Goal: Task Accomplishment & Management: Use online tool/utility

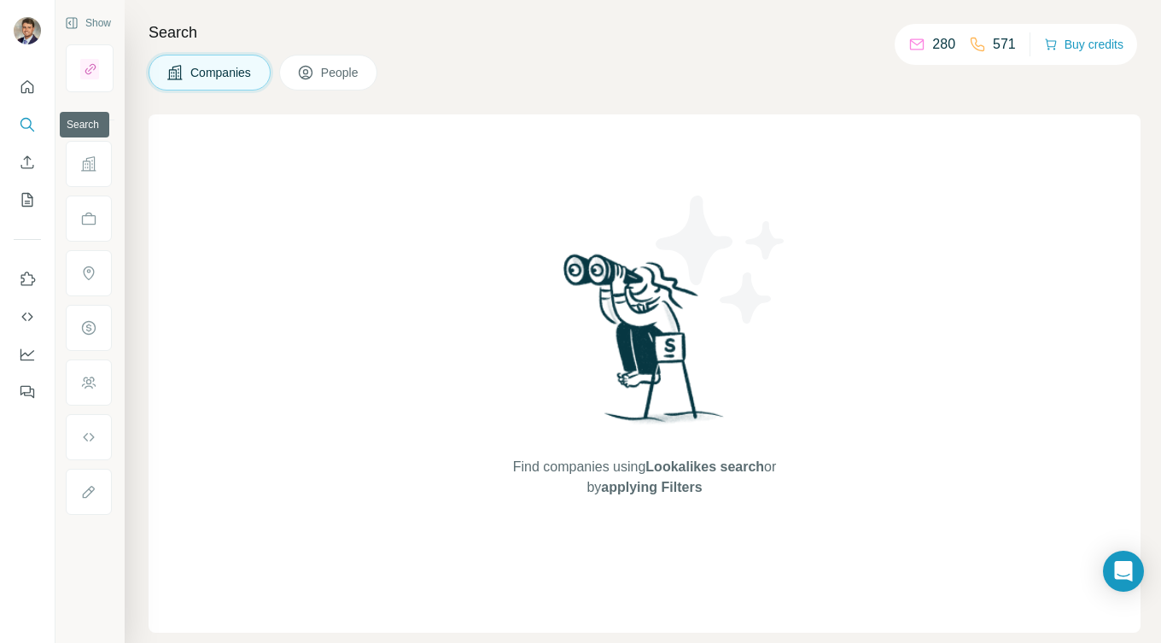
click at [21, 85] on icon "Quick start" at bounding box center [27, 86] width 13 height 13
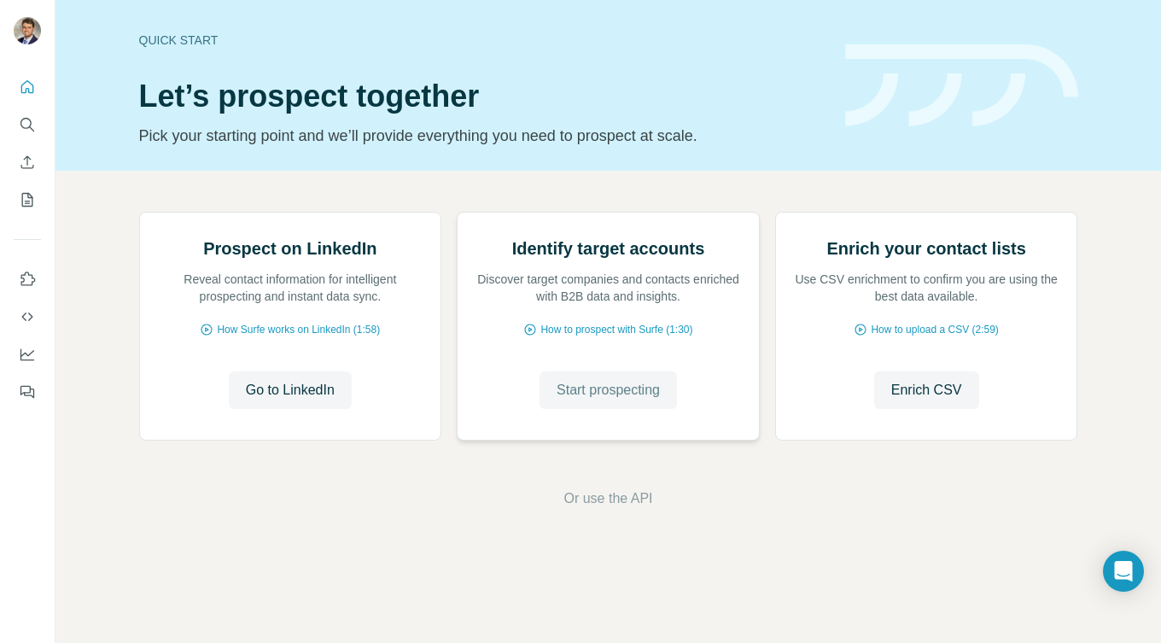
click at [575, 400] on span "Start prospecting" at bounding box center [608, 390] width 103 height 20
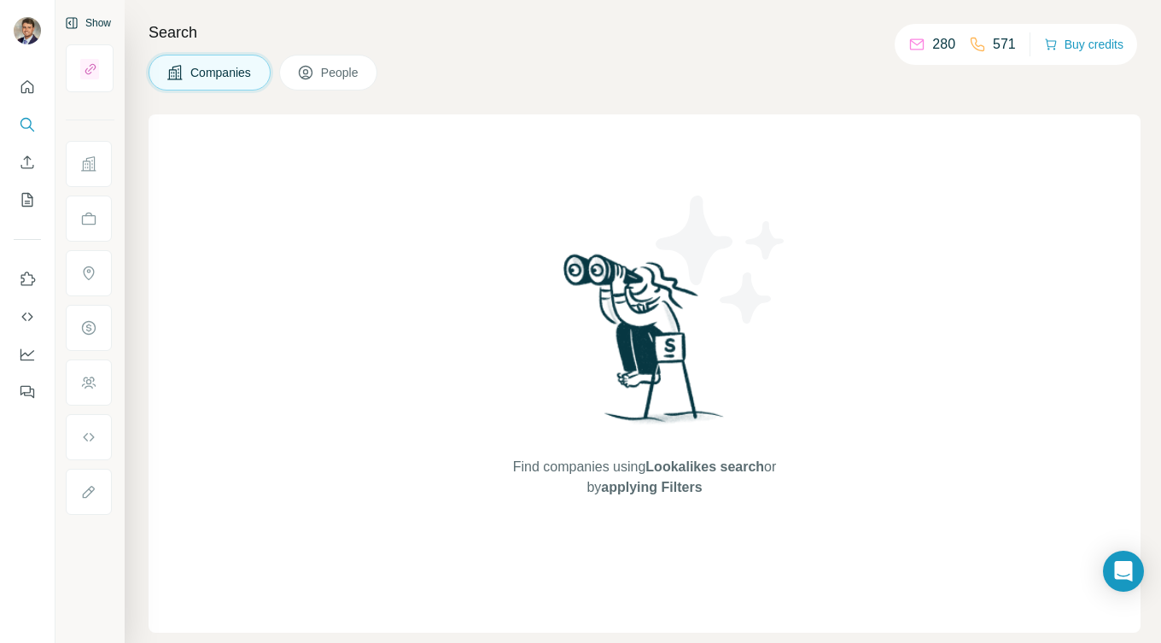
click at [85, 22] on button "Show" at bounding box center [88, 23] width 70 height 26
